Goal: Check status: Check status

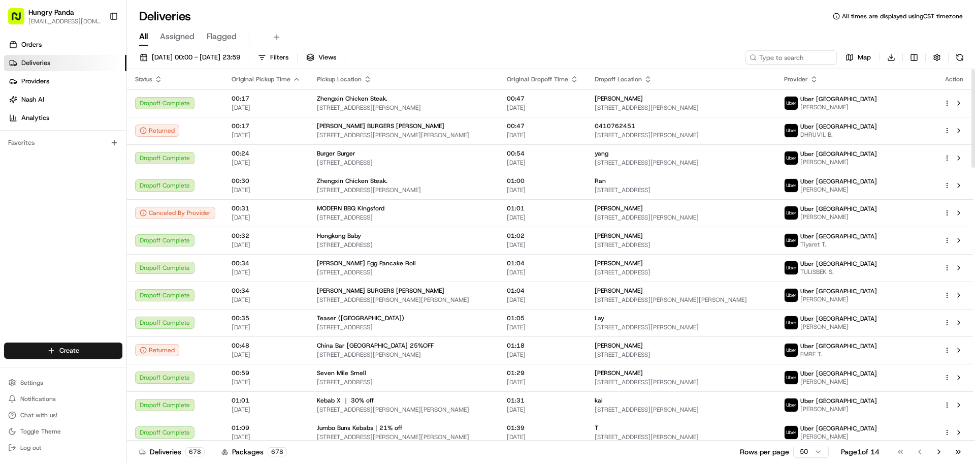
drag, startPoint x: 763, startPoint y: 43, endPoint x: 770, endPoint y: 57, distance: 15.9
click at [763, 43] on div "All Assigned Flagged" at bounding box center [551, 37] width 848 height 18
click at [770, 57] on input at bounding box center [776, 57] width 122 height 14
paste input "4828391035355708691056"
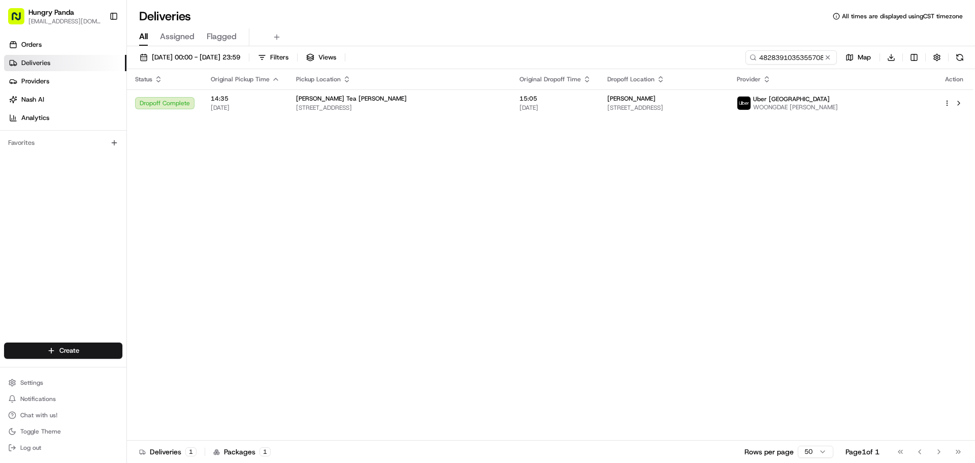
click at [377, 85] on th "Pickup Location" at bounding box center [399, 79] width 223 height 20
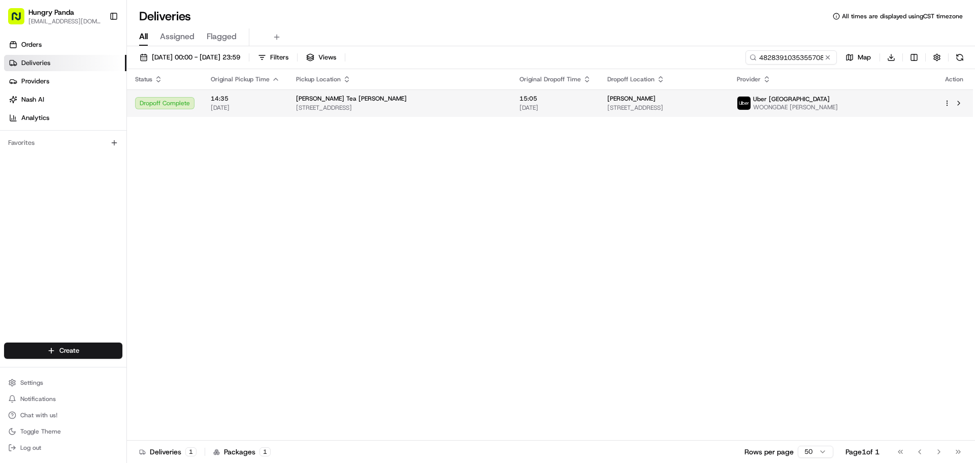
click at [381, 103] on div "[PERSON_NAME] Tea [PERSON_NAME]" at bounding box center [399, 98] width 207 height 8
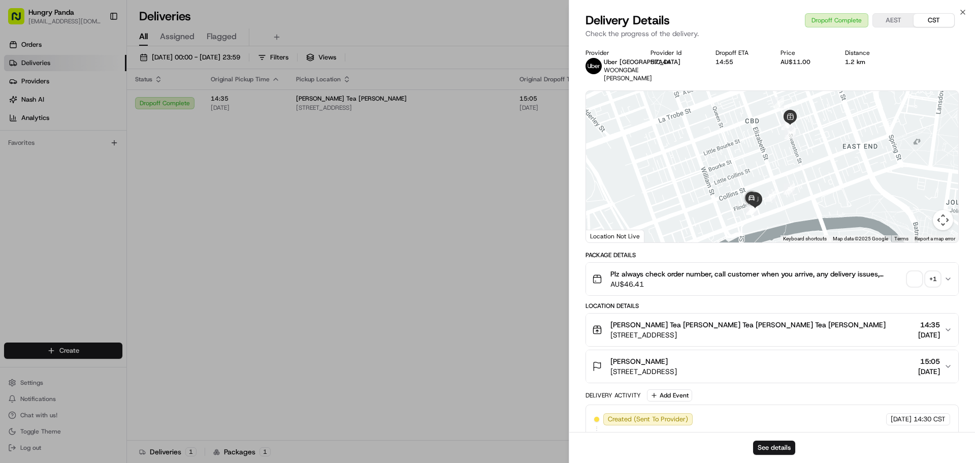
click at [931, 280] on div "+ 1" at bounding box center [933, 279] width 14 height 14
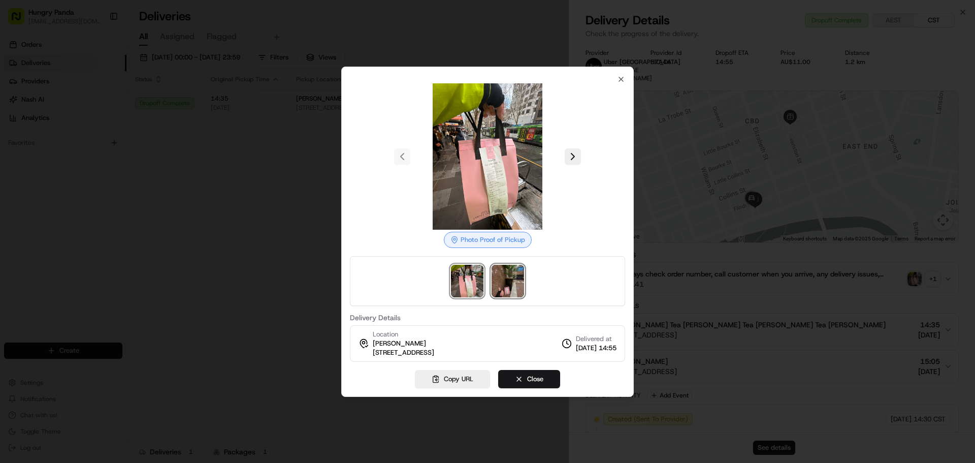
click at [514, 270] on img at bounding box center [508, 281] width 33 height 33
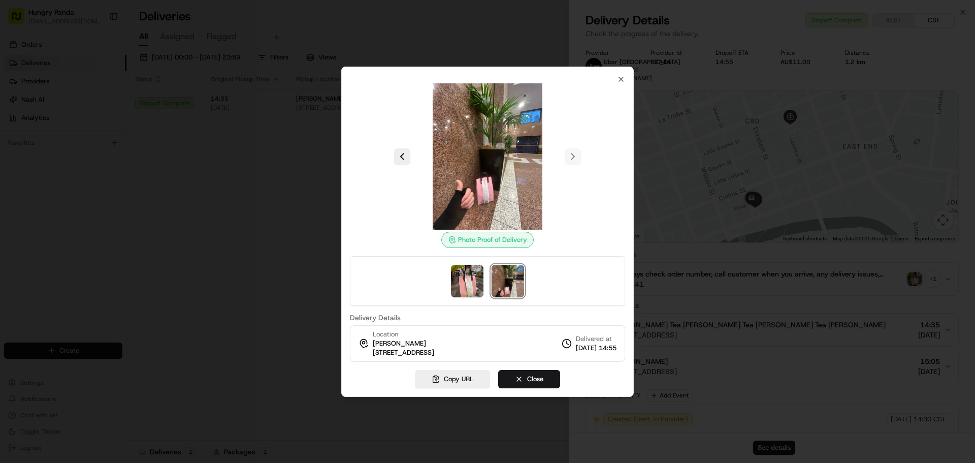
click at [507, 146] on img at bounding box center [487, 156] width 146 height 146
drag, startPoint x: 537, startPoint y: 384, endPoint x: 526, endPoint y: 387, distance: 11.0
click at [537, 384] on button "Close" at bounding box center [529, 379] width 62 height 18
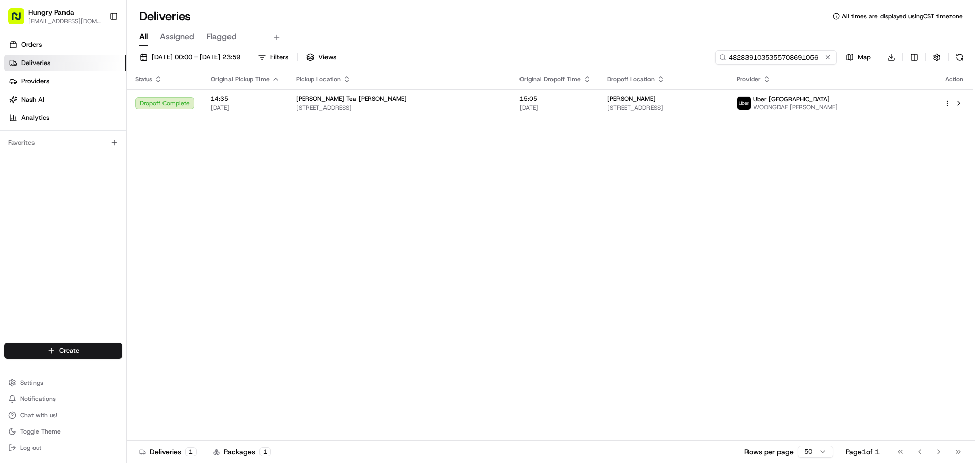
click at [785, 56] on input "4828391035355708691056" at bounding box center [776, 57] width 122 height 14
paste input "222234493545771363891"
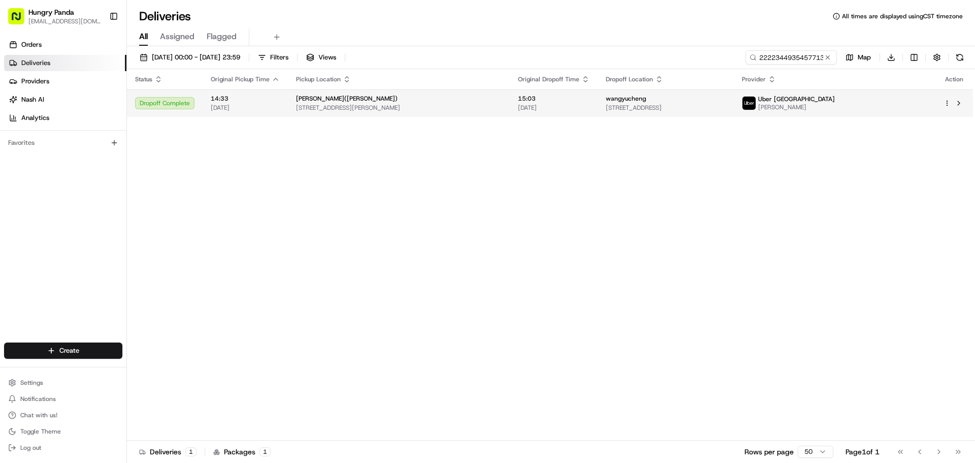
click at [526, 106] on span "[DATE]" at bounding box center [554, 108] width 72 height 8
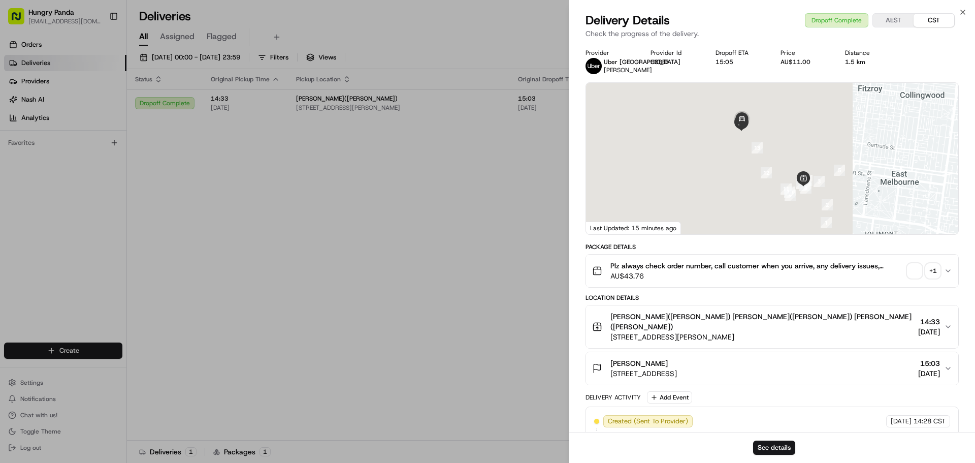
click at [938, 278] on div "+ 1" at bounding box center [933, 271] width 14 height 14
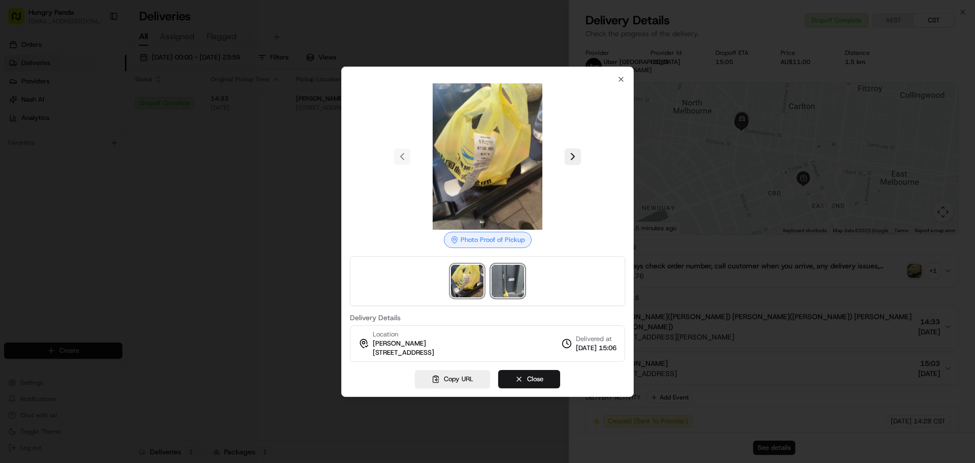
click at [504, 279] on img at bounding box center [508, 281] width 33 height 33
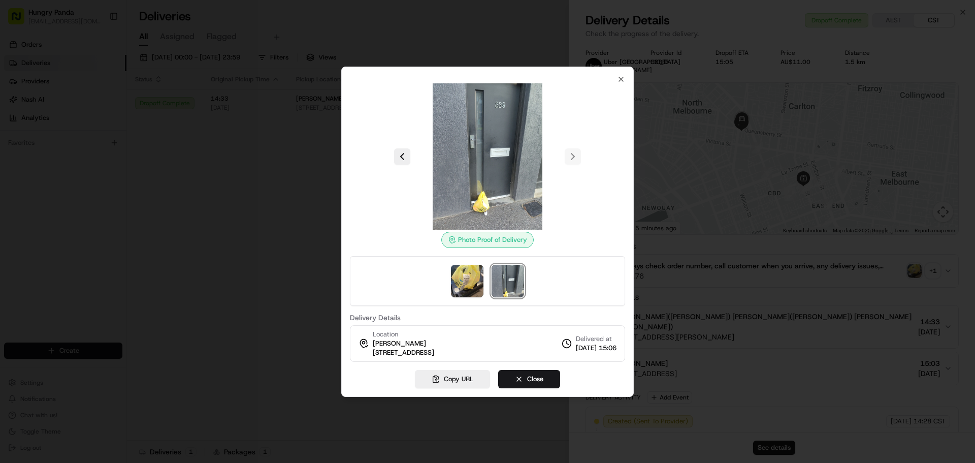
click at [507, 157] on img at bounding box center [487, 156] width 146 height 146
click at [282, 253] on div at bounding box center [487, 231] width 975 height 463
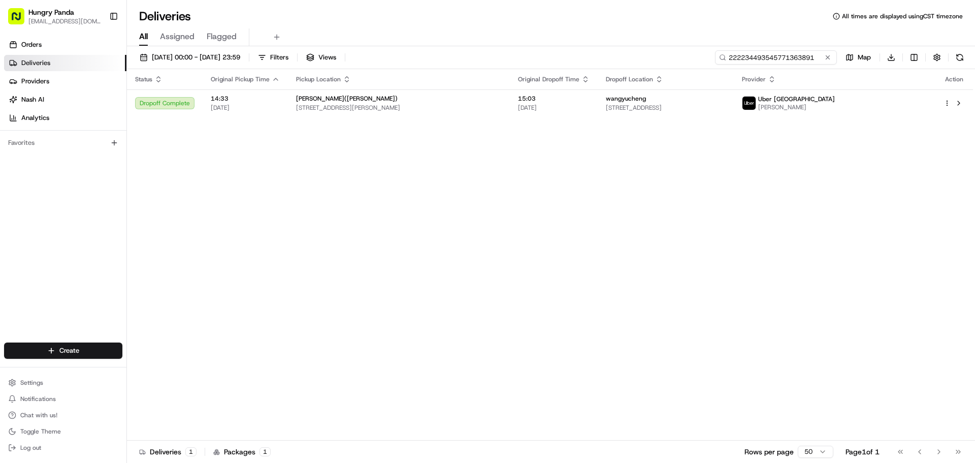
click at [774, 55] on input "222234493545771363891" at bounding box center [776, 57] width 122 height 14
paste input "3429340935757775902004"
type input "3429340935757775902004"
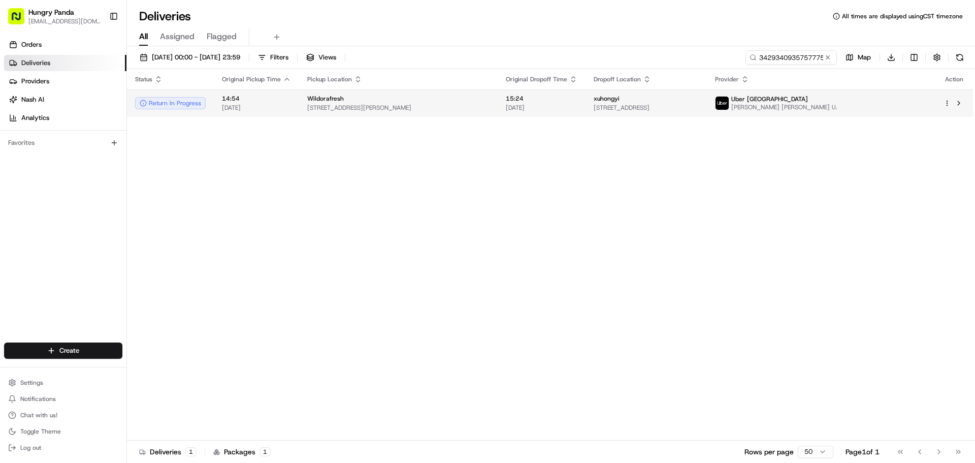
click at [401, 116] on td "Wildorafresh [STREET_ADDRESS][PERSON_NAME]" at bounding box center [398, 102] width 199 height 27
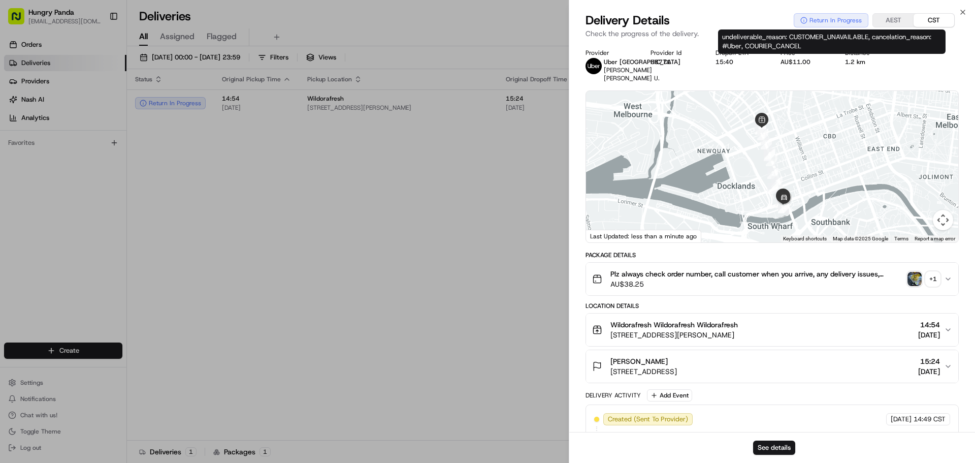
click at [798, 39] on div "undeliverable_reason: CUSTOMER_UNAVAILABLE, cancelation_reason: #Uber, COURIER_…" at bounding box center [832, 41] width 228 height 24
drag, startPoint x: 791, startPoint y: 38, endPoint x: 858, endPoint y: 44, distance: 67.9
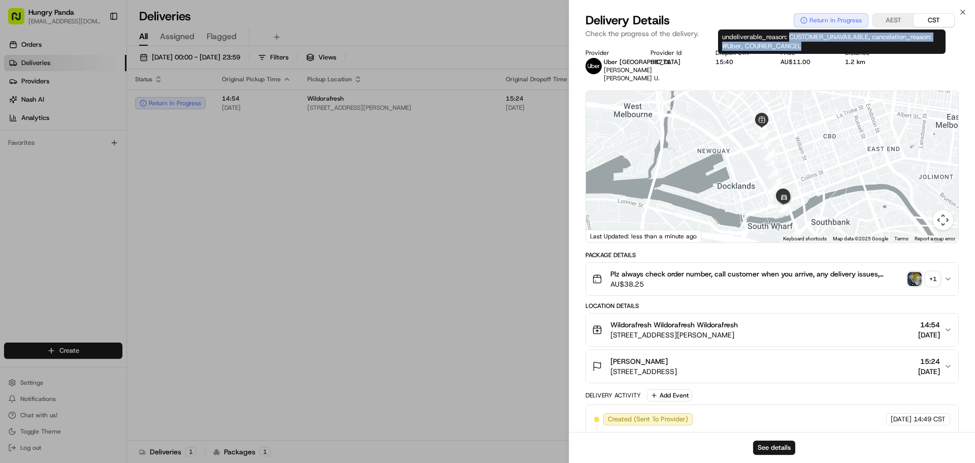
click at [858, 44] on div "undeliverable_reason: CUSTOMER_UNAVAILABLE, cancelation_reason: #Uber, COURIER_…" at bounding box center [832, 41] width 228 height 24
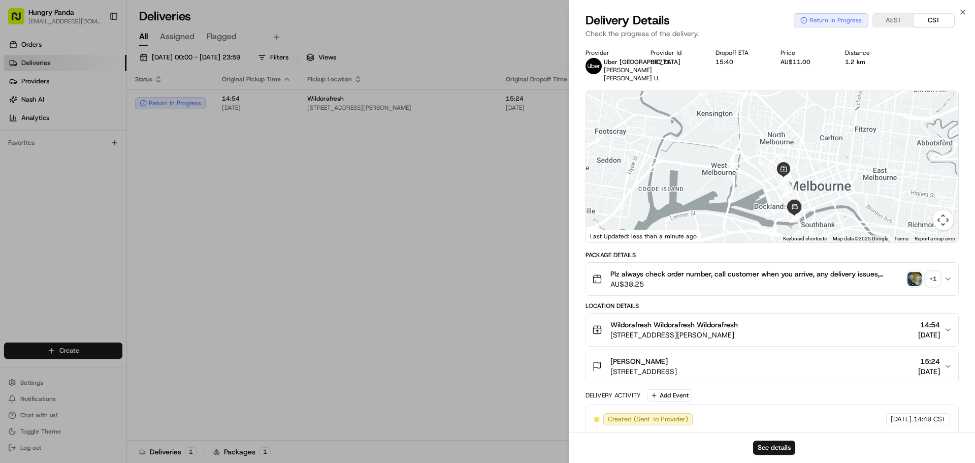
click at [935, 276] on div "+ 1" at bounding box center [933, 279] width 14 height 14
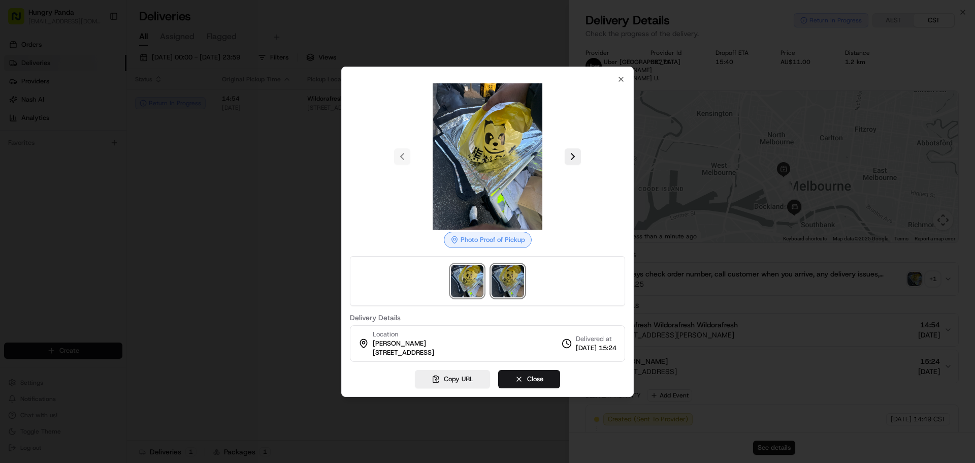
click at [516, 280] on img at bounding box center [508, 281] width 33 height 33
click at [685, 185] on div at bounding box center [487, 231] width 975 height 463
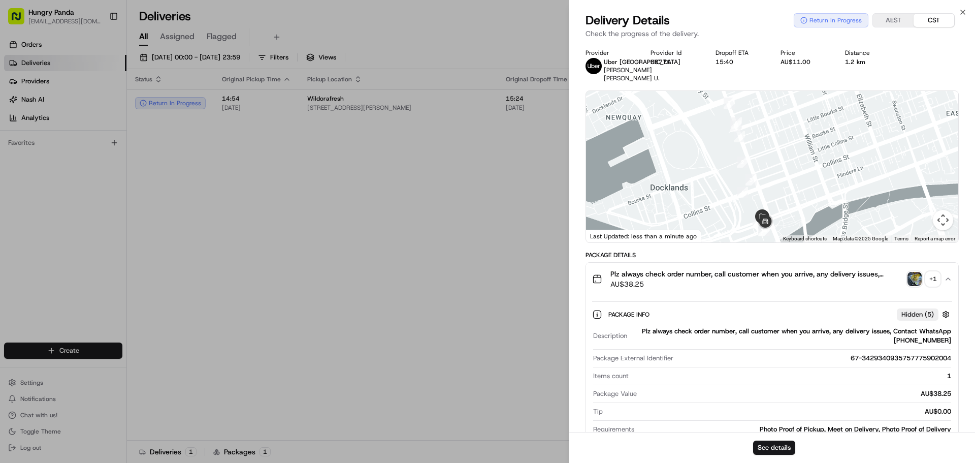
drag, startPoint x: 796, startPoint y: 170, endPoint x: 765, endPoint y: 110, distance: 67.5
click at [765, 110] on div at bounding box center [772, 166] width 372 height 151
click at [935, 278] on div "+ 1" at bounding box center [933, 279] width 14 height 14
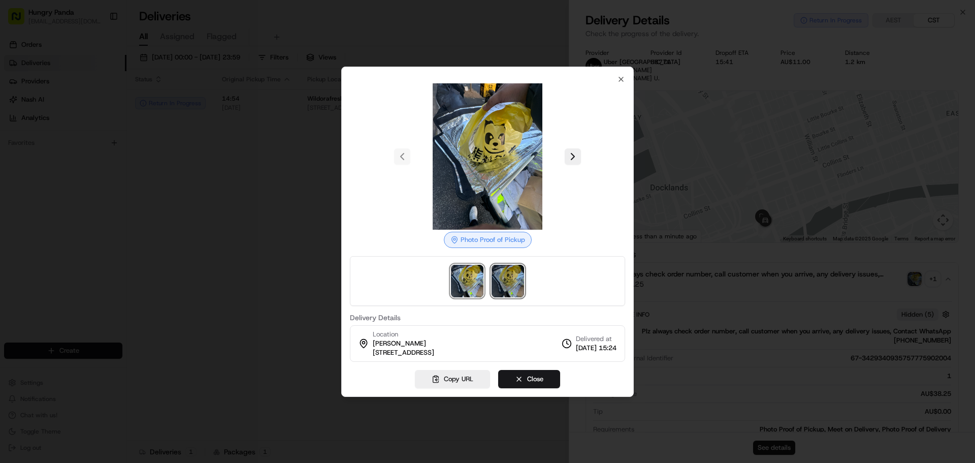
click at [512, 287] on img at bounding box center [508, 281] width 33 height 33
click at [477, 282] on img at bounding box center [467, 281] width 33 height 33
click at [285, 279] on div at bounding box center [487, 231] width 975 height 463
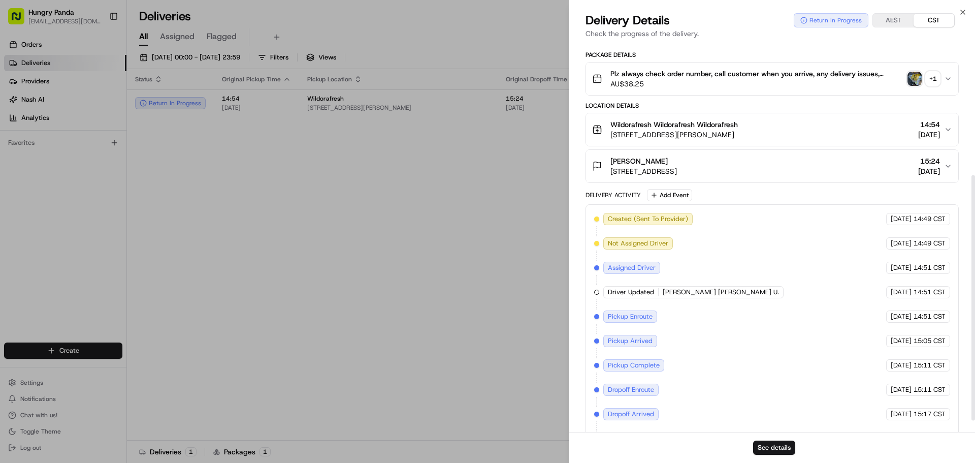
scroll to position [228, 0]
